Goal: Information Seeking & Learning: Learn about a topic

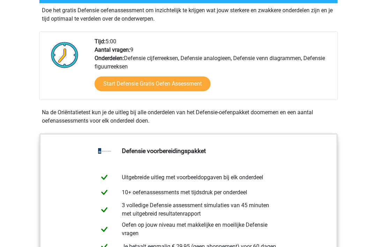
scroll to position [215, 0]
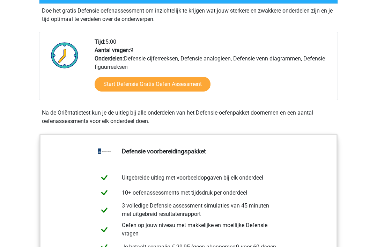
click at [186, 86] on link "Start Defensie Gratis Oefen Assessment" at bounding box center [153, 84] width 116 height 15
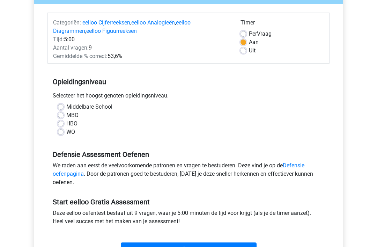
scroll to position [79, 0]
click at [66, 105] on label "Middelbare School" at bounding box center [89, 106] width 46 height 8
click at [63, 105] on input "Middelbare School" at bounding box center [61, 105] width 6 height 7
radio input "true"
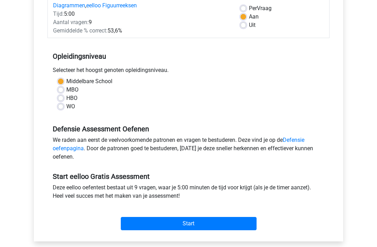
scroll to position [111, 0]
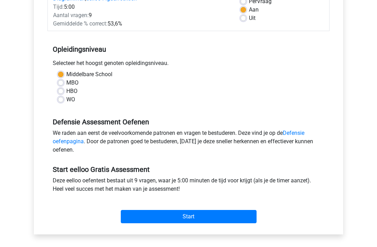
click at [232, 216] on input "Start" at bounding box center [189, 216] width 136 height 13
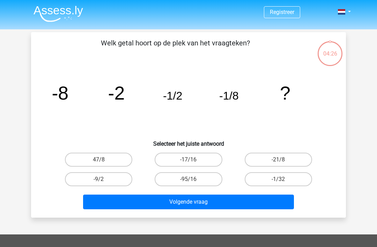
click at [274, 174] on label "-1/32" at bounding box center [278, 179] width 67 height 14
click at [278, 179] on input "-1/32" at bounding box center [280, 181] width 5 height 5
radio input "true"
click at [222, 199] on button "Volgende vraag" at bounding box center [188, 202] width 211 height 15
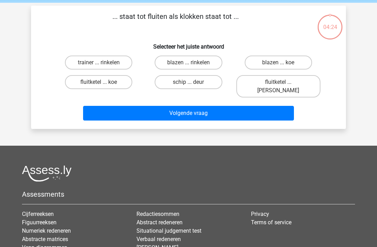
scroll to position [32, 0]
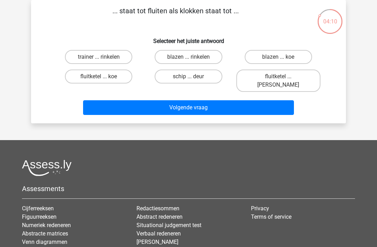
click at [179, 58] on label "blazen ... rinkelen" at bounding box center [188, 57] width 67 height 14
click at [189, 58] on input "blazen ... rinkelen" at bounding box center [191, 59] width 5 height 5
radio input "true"
click at [144, 100] on button "Volgende vraag" at bounding box center [188, 107] width 211 height 15
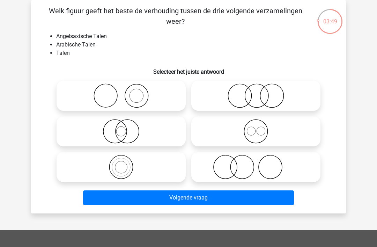
click at [139, 129] on circle at bounding box center [127, 131] width 23 height 23
click at [126, 128] on input "radio" at bounding box center [123, 125] width 5 height 5
radio input "true"
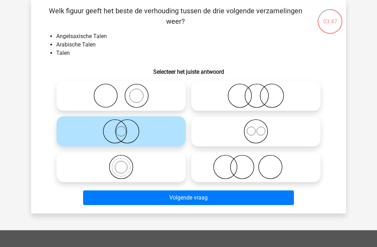
click at [115, 197] on button "Volgende vraag" at bounding box center [188, 197] width 211 height 15
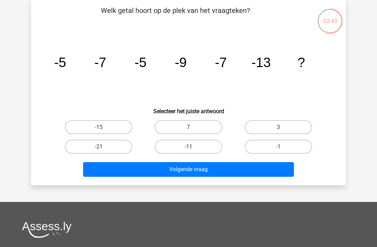
scroll to position [32, 0]
click at [183, 144] on label "-11" at bounding box center [188, 147] width 67 height 14
click at [189, 147] on input "-11" at bounding box center [191, 149] width 5 height 5
radio input "true"
click at [191, 168] on button "Volgende vraag" at bounding box center [188, 169] width 211 height 15
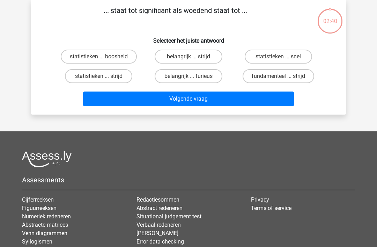
scroll to position [32, 0]
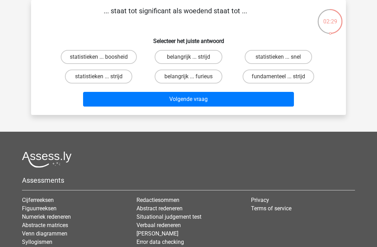
click at [69, 59] on label "statistieken ... boosheid" at bounding box center [99, 57] width 76 height 14
click at [99, 59] on input "statistieken ... boosheid" at bounding box center [101, 59] width 5 height 5
radio input "true"
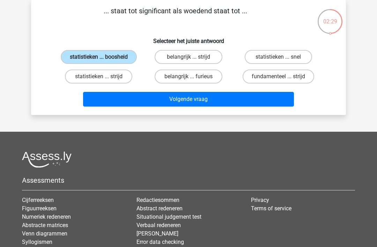
click at [94, 107] on button "Volgende vraag" at bounding box center [188, 99] width 211 height 15
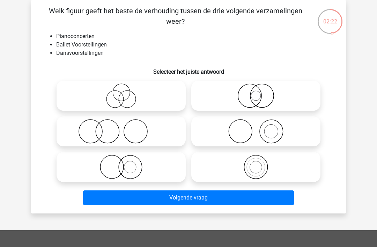
click at [123, 139] on icon at bounding box center [121, 131] width 124 height 24
click at [123, 128] on input "radio" at bounding box center [123, 125] width 5 height 5
radio input "true"
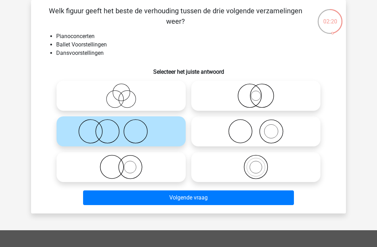
click at [186, 201] on button "Volgende vraag" at bounding box center [188, 197] width 211 height 15
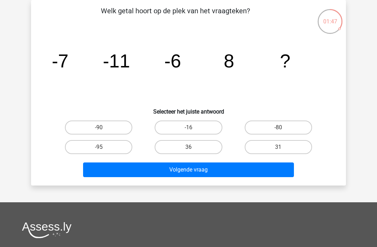
click at [172, 147] on label "36" at bounding box center [188, 147] width 67 height 14
click at [189, 147] on input "36" at bounding box center [191, 149] width 5 height 5
radio input "true"
click at [142, 166] on button "Volgende vraag" at bounding box center [188, 169] width 211 height 15
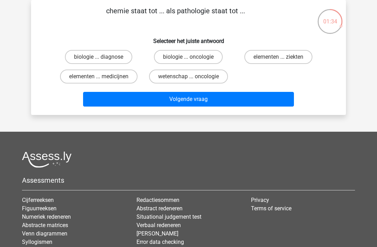
click at [90, 78] on label "elementen ... medicijnen" at bounding box center [99, 76] width 78 height 14
click at [99, 78] on input "elementen ... medicijnen" at bounding box center [101, 78] width 5 height 5
radio input "true"
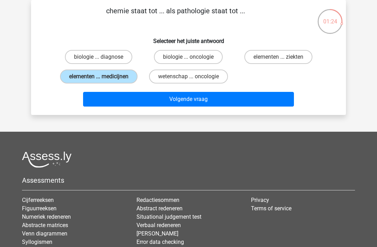
click at [77, 59] on label "biologie ... diagnose" at bounding box center [98, 57] width 67 height 14
click at [99, 59] on input "biologie ... diagnose" at bounding box center [101, 59] width 5 height 5
radio input "true"
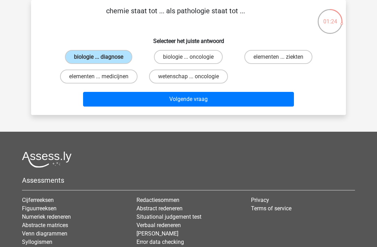
click at [137, 103] on button "Volgende vraag" at bounding box center [188, 99] width 211 height 15
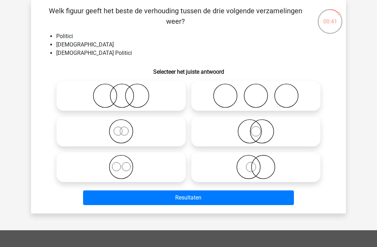
click at [263, 131] on icon at bounding box center [256, 131] width 124 height 24
click at [261, 128] on input "radio" at bounding box center [258, 125] width 5 height 5
radio input "true"
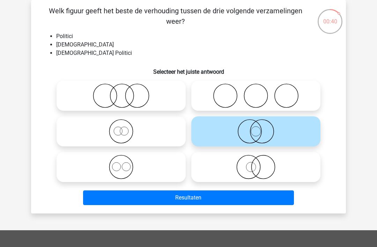
click at [254, 196] on button "Resultaten" at bounding box center [188, 197] width 211 height 15
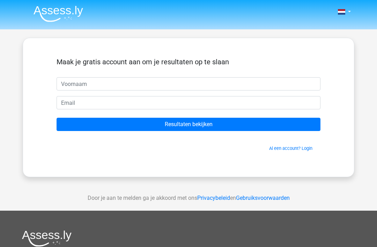
click at [256, 85] on input "text" at bounding box center [189, 83] width 264 height 13
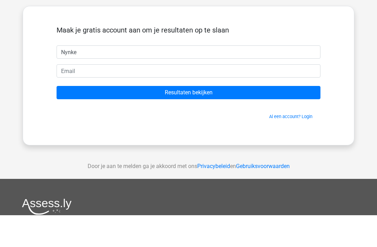
type input "Nynke"
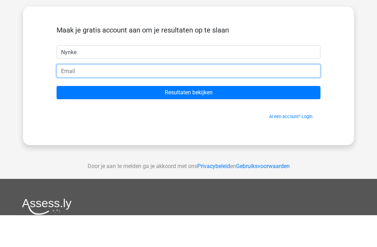
click at [228, 96] on input "email" at bounding box center [189, 102] width 264 height 13
type input "[EMAIL_ADDRESS][DOMAIN_NAME]"
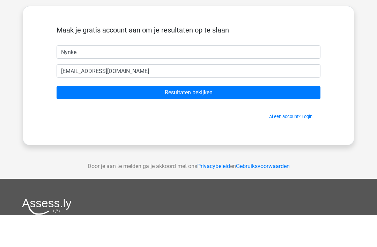
click at [71, 118] on input "Resultaten bekijken" at bounding box center [189, 124] width 264 height 13
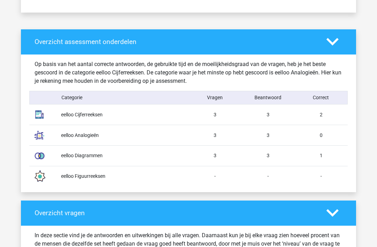
scroll to position [509, 0]
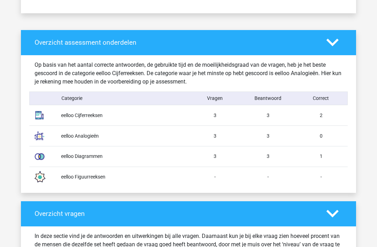
click at [55, 180] on div at bounding box center [42, 177] width 27 height 20
click at [34, 135] on img at bounding box center [39, 135] width 17 height 17
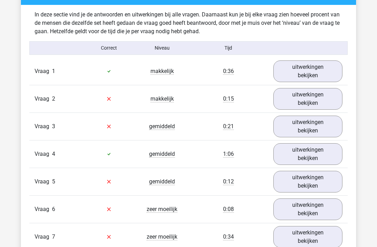
scroll to position [730, 0]
click at [334, 99] on link "uitwerkingen bekijken" at bounding box center [307, 99] width 69 height 22
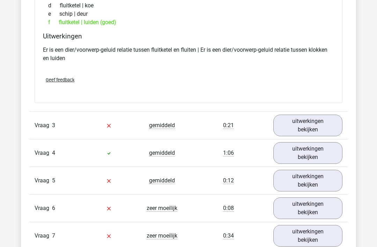
click at [337, 127] on link "uitwerkingen bekijken" at bounding box center [307, 126] width 69 height 22
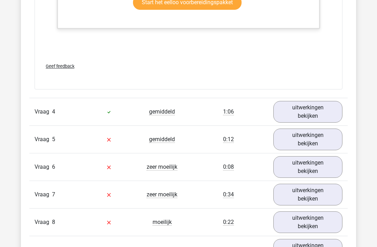
scroll to position [1387, 0]
click at [329, 138] on link "uitwerkingen bekijken" at bounding box center [307, 140] width 69 height 22
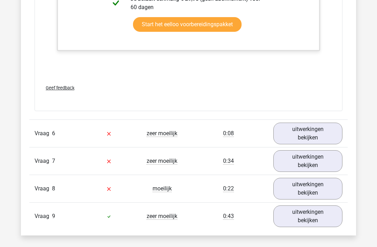
scroll to position [1779, 0]
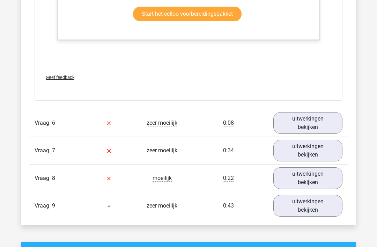
click at [329, 127] on link "uitwerkingen bekijken" at bounding box center [307, 123] width 69 height 22
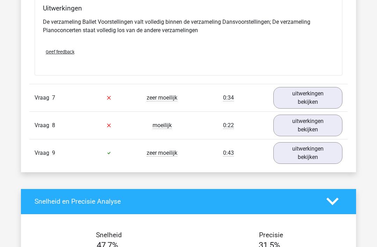
scroll to position [2099, 0]
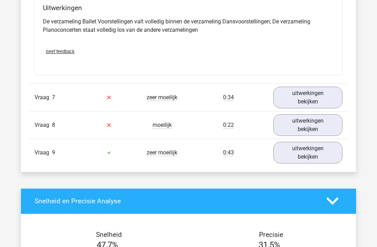
click at [331, 98] on link "uitwerkingen bekijken" at bounding box center [307, 98] width 69 height 22
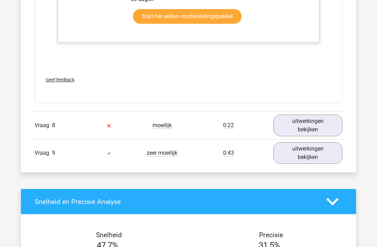
scroll to position [2522, 0]
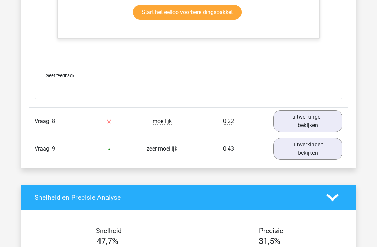
click at [329, 122] on link "uitwerkingen bekijken" at bounding box center [307, 121] width 69 height 22
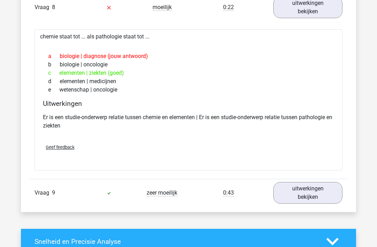
scroll to position [2645, 0]
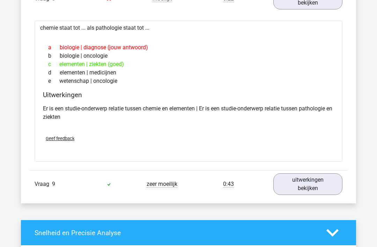
click at [328, 177] on link "uitwerkingen bekijken" at bounding box center [307, 184] width 69 height 22
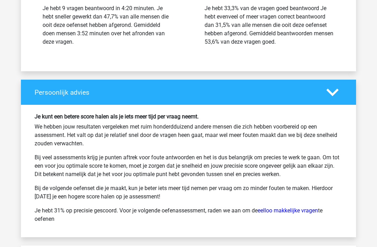
scroll to position [3453, 0]
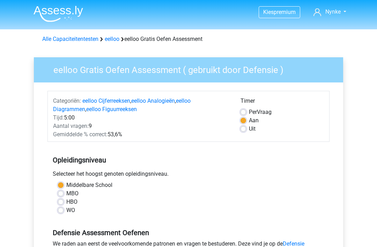
scroll to position [133, 0]
